Goal: Task Accomplishment & Management: Use online tool/utility

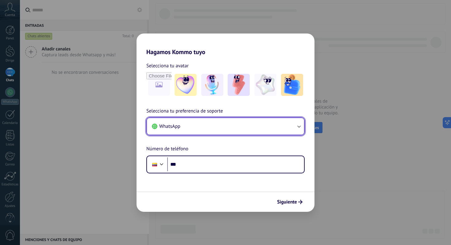
click at [262, 125] on button "WhatsApp" at bounding box center [225, 126] width 157 height 17
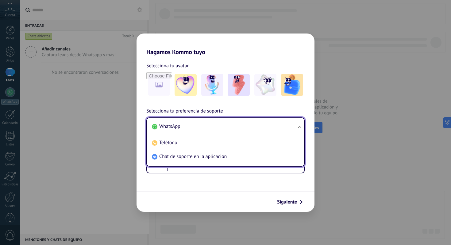
click at [262, 125] on li "WhatsApp" at bounding box center [225, 126] width 150 height 14
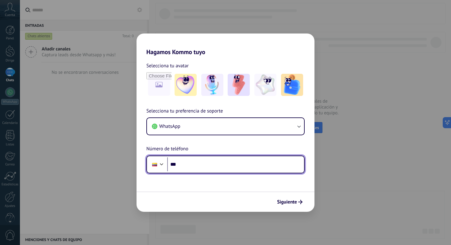
click at [211, 165] on input "***" at bounding box center [235, 164] width 137 height 14
type input "**********"
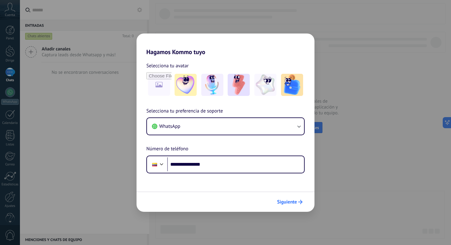
click at [284, 204] on font "Siguiente" at bounding box center [287, 202] width 20 height 6
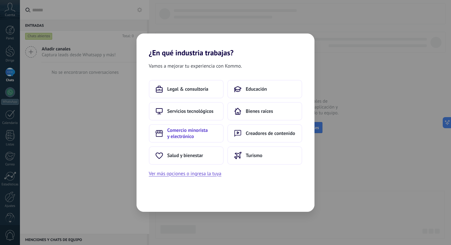
click at [189, 132] on font "Comercio minorista y electrónico" at bounding box center [187, 133] width 41 height 12
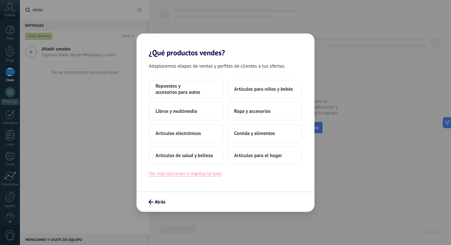
click at [181, 176] on font "Ver más opciones o ingresa la tuya" at bounding box center [185, 173] width 72 height 6
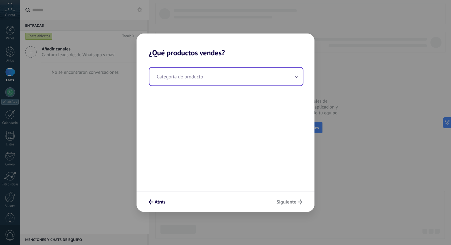
click at [190, 83] on input "text" at bounding box center [227, 77] width 154 height 18
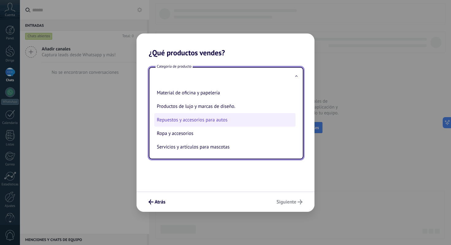
scroll to position [140, 0]
click at [195, 121] on font "Repuestos y accesorios para autos" at bounding box center [192, 120] width 71 height 6
type input "**********"
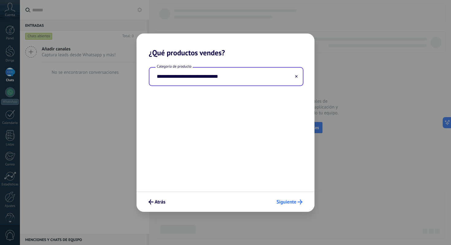
click at [288, 199] on font "Siguiente" at bounding box center [287, 202] width 20 height 6
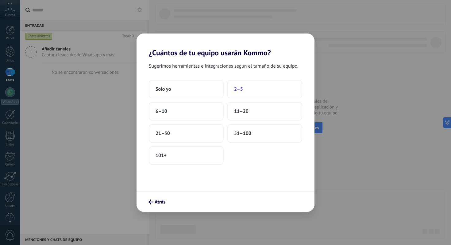
click at [243, 89] on font "2–5" at bounding box center [238, 89] width 9 height 6
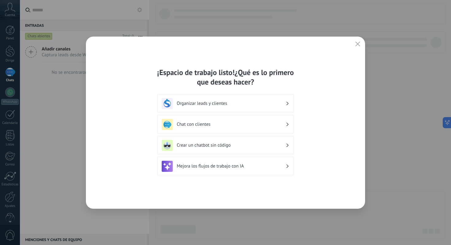
click at [200, 167] on font "Mejora los flujos de trabajo con IA" at bounding box center [210, 166] width 67 height 6
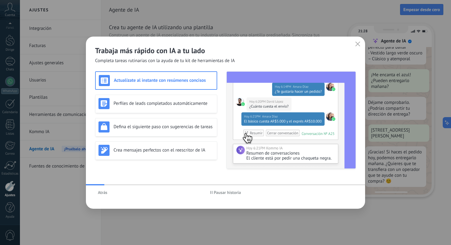
scroll to position [146, 0]
click at [101, 192] on font "Atrás" at bounding box center [103, 192] width 10 height 6
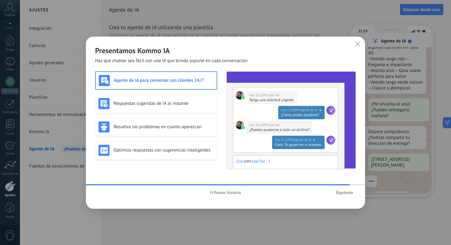
scroll to position [116, 0]
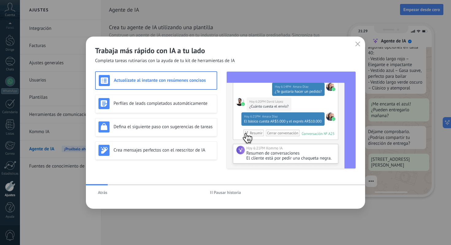
click at [103, 193] on font "Atrás" at bounding box center [103, 192] width 10 height 6
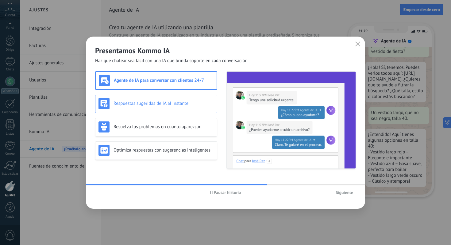
scroll to position [21, 0]
click at [168, 104] on font "Respuestas sugeridas de IA al instante" at bounding box center [151, 103] width 75 height 6
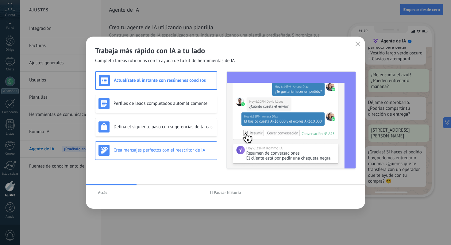
scroll to position [146, 0]
click at [153, 155] on div "Crea mensajes perfectos con el reescritor de IA" at bounding box center [156, 150] width 115 height 11
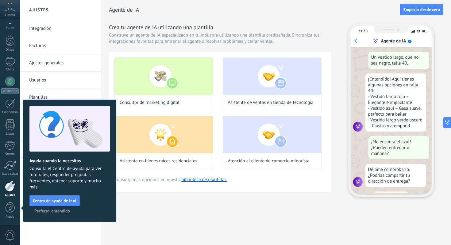
scroll to position [78, 0]
click at [60, 211] on font "Perfecto, entendido" at bounding box center [52, 211] width 36 height 6
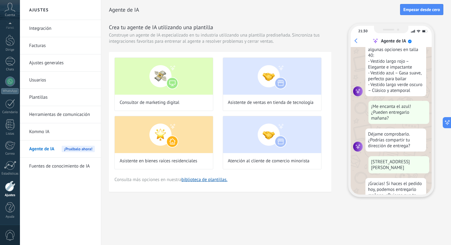
scroll to position [0, 0]
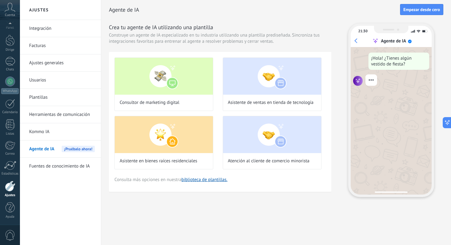
click at [356, 41] on div "Agente de IA" at bounding box center [392, 41] width 79 height 6
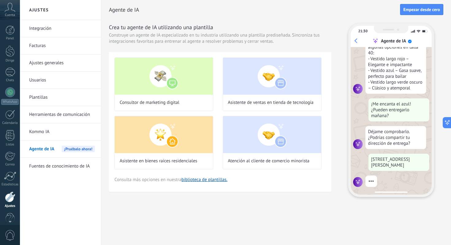
click at [10, 10] on icon at bounding box center [10, 7] width 11 height 9
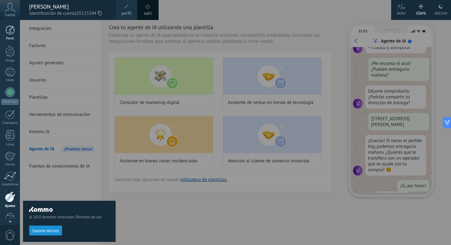
scroll to position [162, 0]
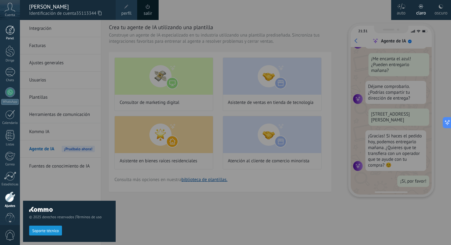
click at [9, 31] on div at bounding box center [10, 29] width 9 height 9
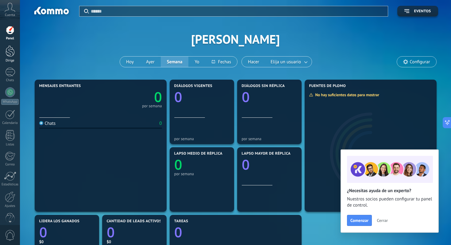
click at [9, 52] on div at bounding box center [10, 50] width 9 height 11
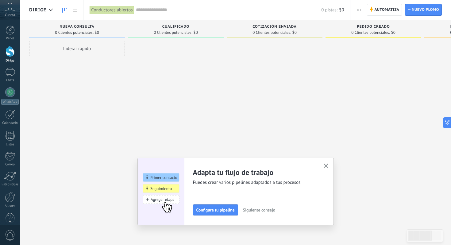
click at [326, 165] on icon "button" at bounding box center [326, 165] width 5 height 5
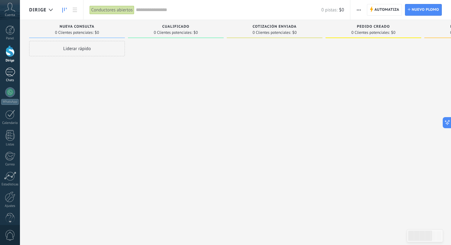
click at [12, 74] on div at bounding box center [10, 72] width 10 height 9
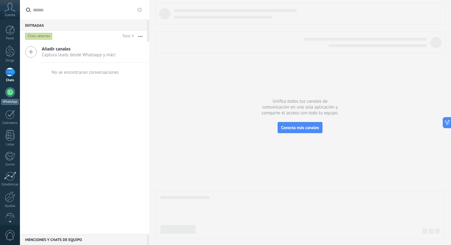
click at [11, 95] on div at bounding box center [10, 92] width 10 height 10
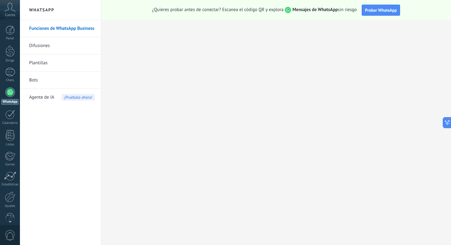
click at [46, 99] on font "Agente de IA" at bounding box center [41, 97] width 25 height 6
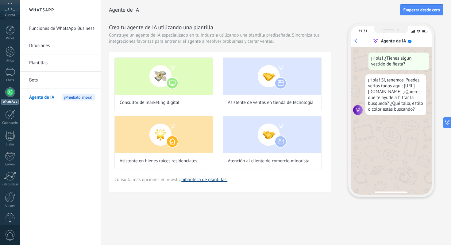
click at [208, 181] on font "biblioteca de plantillas." at bounding box center [204, 180] width 46 height 6
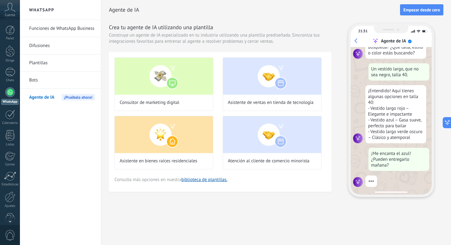
scroll to position [66, 0]
click at [89, 97] on font "¡Pruébalo ahora!" at bounding box center [78, 97] width 28 height 5
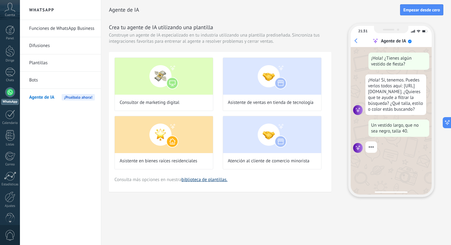
click at [209, 181] on font "biblioteca de plantillas." at bounding box center [204, 180] width 46 height 6
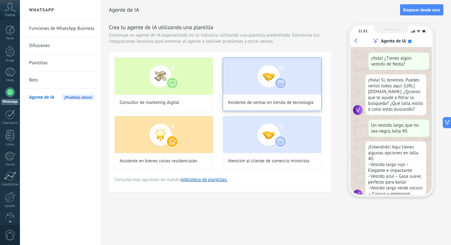
scroll to position [21, 0]
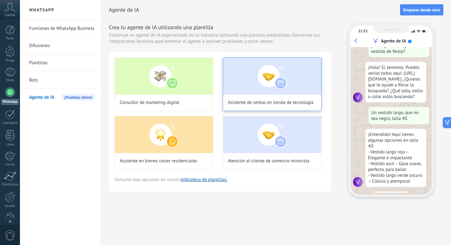
click at [264, 81] on img at bounding box center [272, 76] width 98 height 37
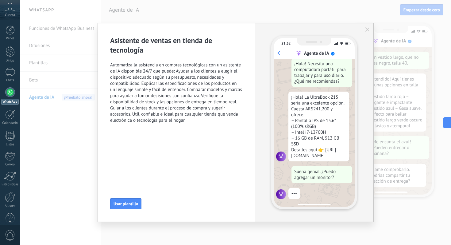
scroll to position [16, 0]
click at [366, 29] on icon "button" at bounding box center [367, 29] width 4 height 4
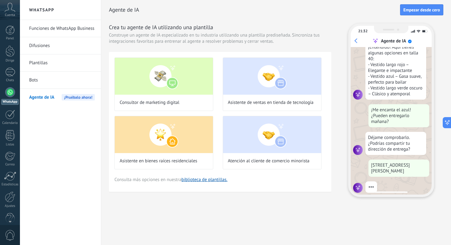
scroll to position [116, 0]
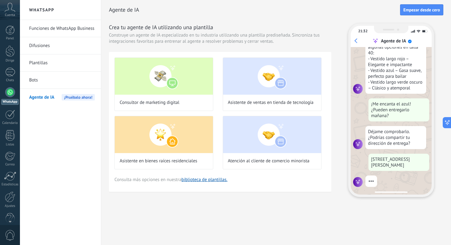
click at [40, 63] on font "Plantillas" at bounding box center [38, 63] width 18 height 6
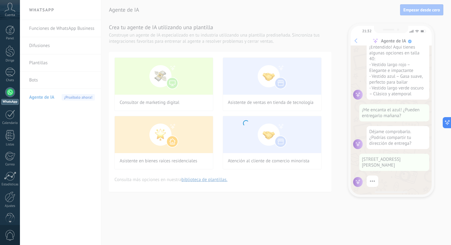
scroll to position [108, 0]
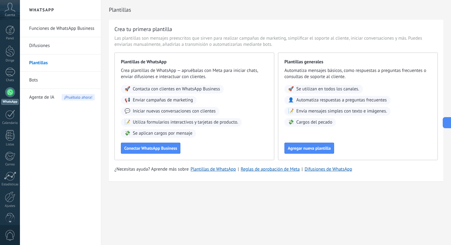
click at [50, 30] on font "Funciones de WhatsApp Business" at bounding box center [61, 28] width 65 height 6
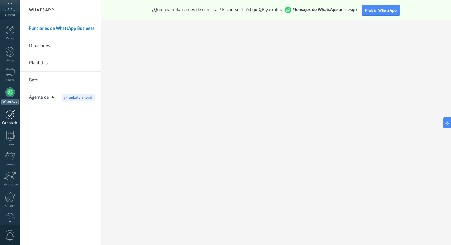
click at [11, 118] on div at bounding box center [10, 115] width 10 height 10
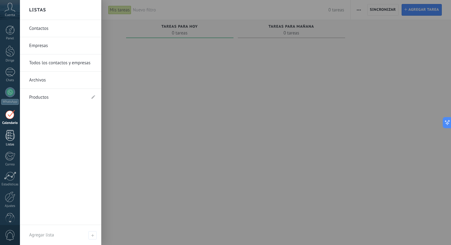
click at [11, 135] on div at bounding box center [10, 135] width 9 height 11
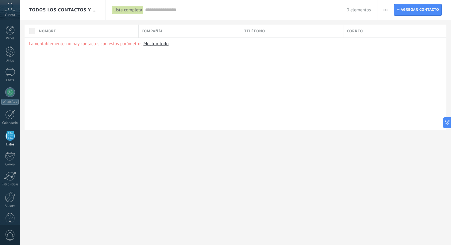
click at [10, 10] on icon at bounding box center [10, 7] width 11 height 9
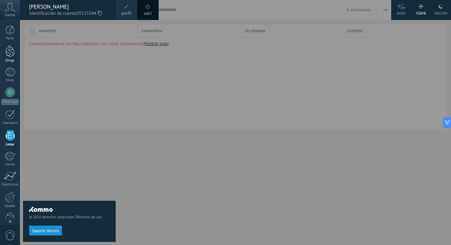
click at [10, 51] on div at bounding box center [10, 50] width 9 height 11
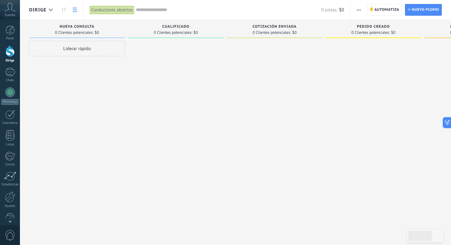
click at [74, 12] on use at bounding box center [75, 10] width 4 height 4
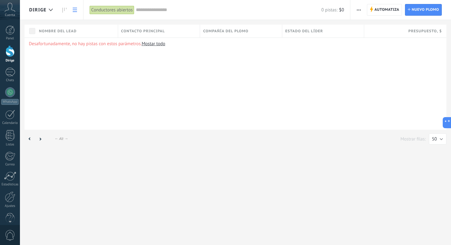
click at [157, 44] on font "Mostar todo" at bounding box center [154, 44] width 24 height 6
click at [385, 9] on font "Automatiza" at bounding box center [387, 9] width 25 height 5
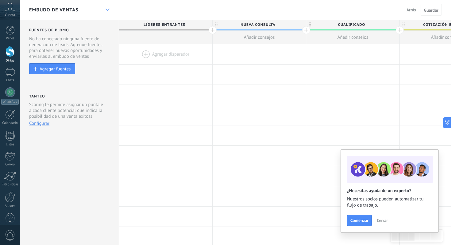
click at [108, 10] on icon at bounding box center [108, 10] width 4 height 2
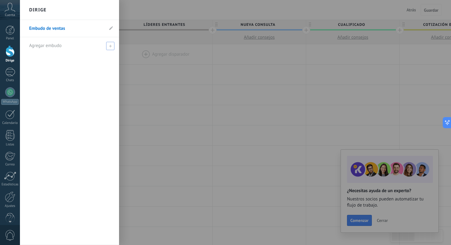
click at [111, 46] on icon at bounding box center [110, 46] width 3 height 3
click at [10, 76] on link "Chats" at bounding box center [10, 75] width 20 height 15
